Goal: Task Accomplishment & Management: Manage account settings

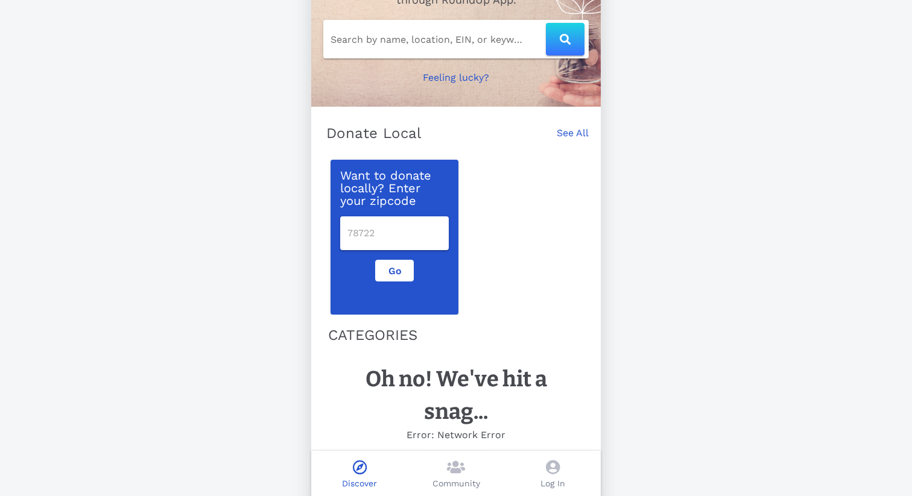
scroll to position [138, 0]
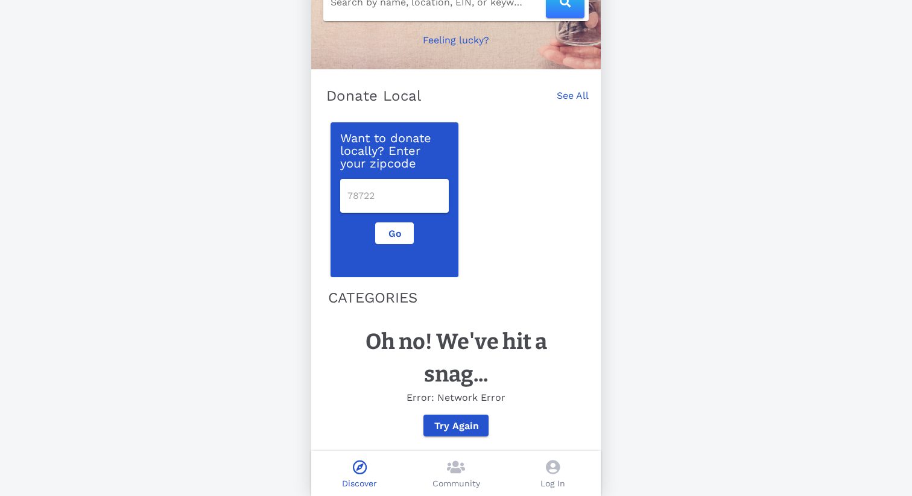
click at [552, 473] on icon at bounding box center [553, 467] width 14 height 14
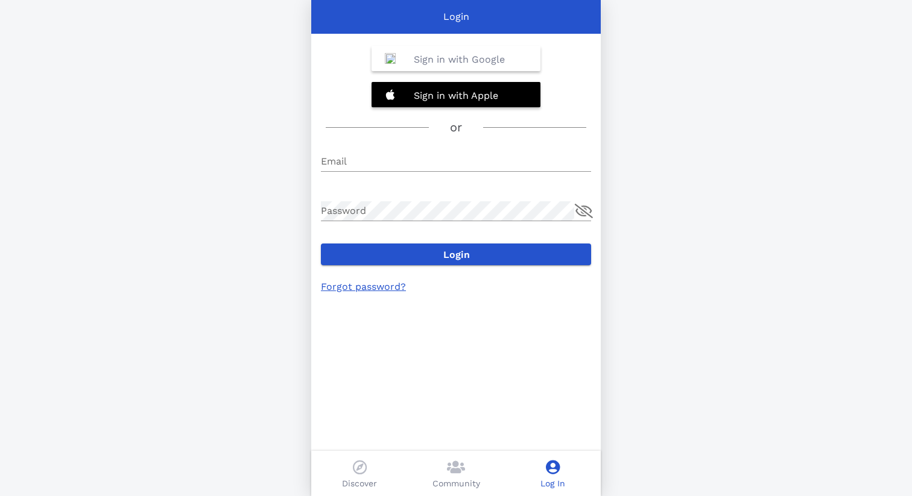
type input "[EMAIL_ADDRESS][DOMAIN_NAME]"
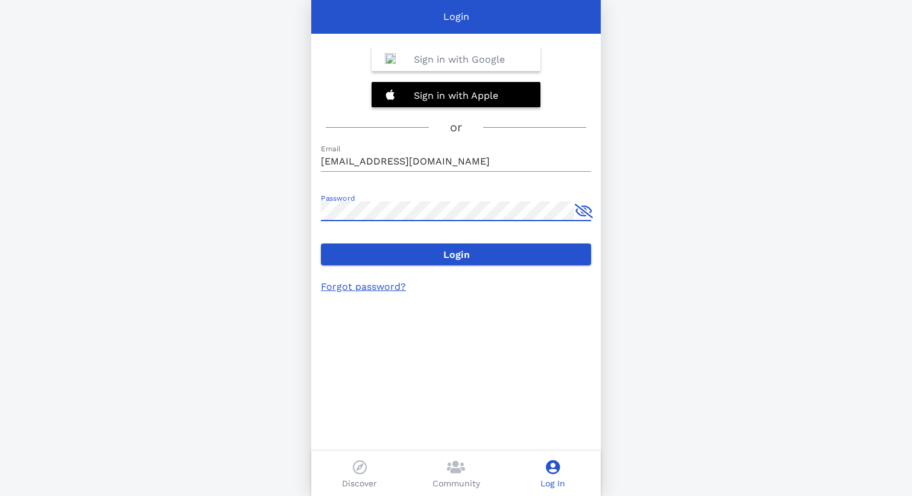
click at [479, 265] on div "Sign in with Google Sign in with Apple or Email [EMAIL_ADDRESS][DOMAIN_NAME] Pa…" at bounding box center [455, 248] width 289 height 496
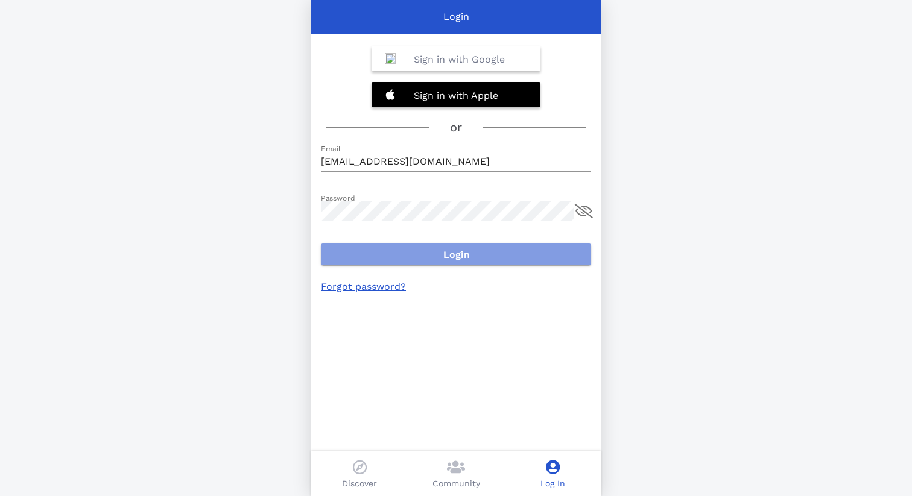
click at [462, 258] on span "Login" at bounding box center [455, 254] width 251 height 11
